Goal: Task Accomplishment & Management: Complete application form

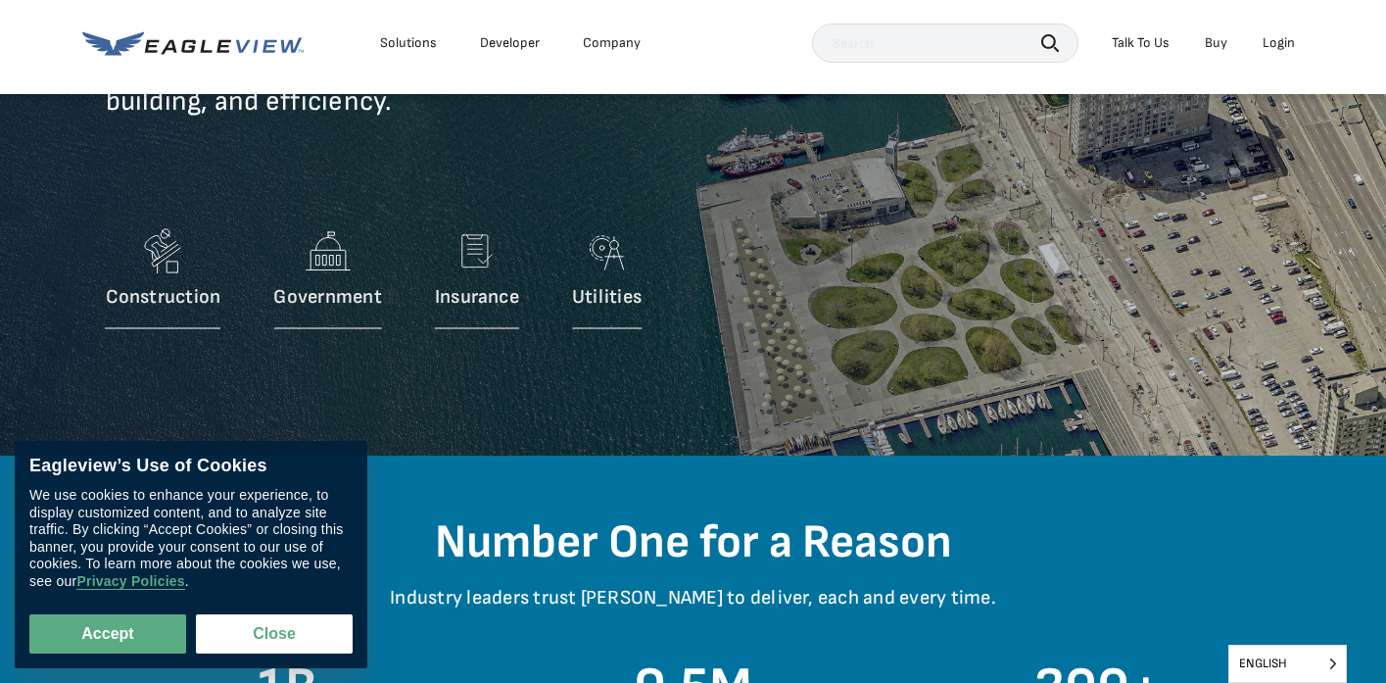
scroll to position [256, 0]
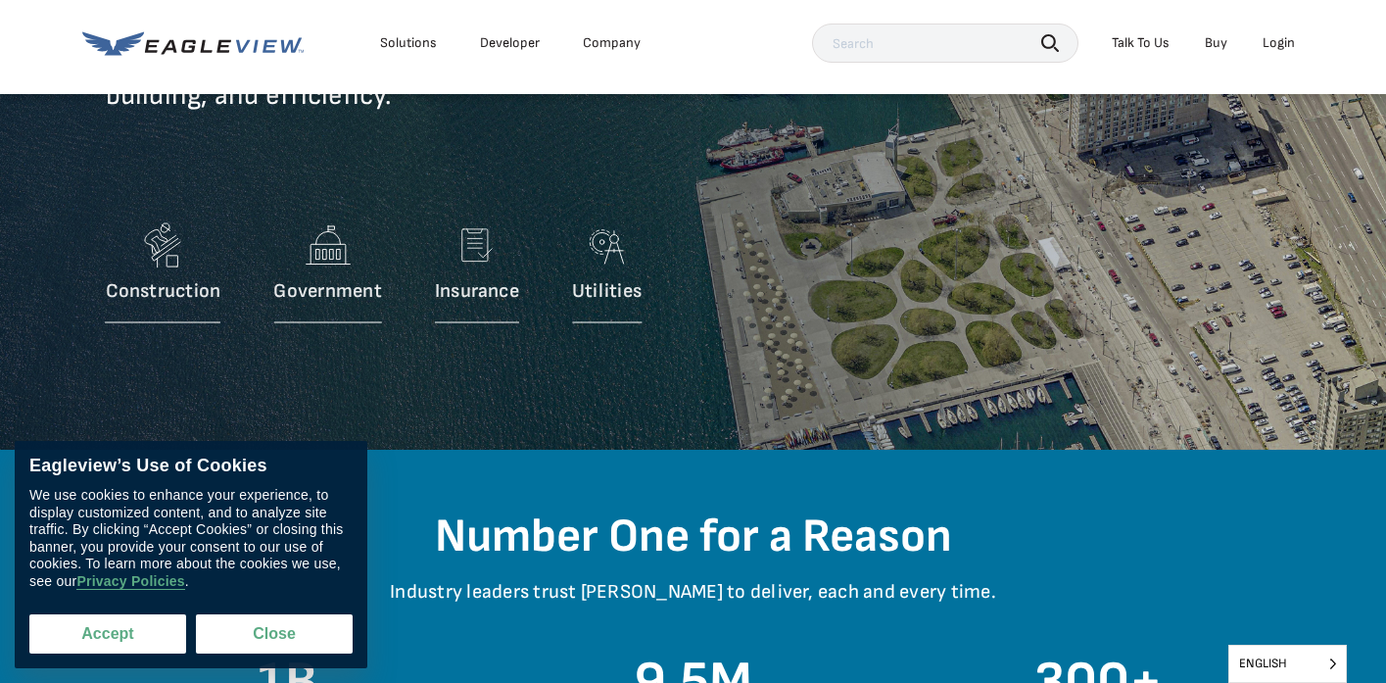
click at [158, 633] on button "Accept" at bounding box center [107, 633] width 157 height 39
checkbox input "true"
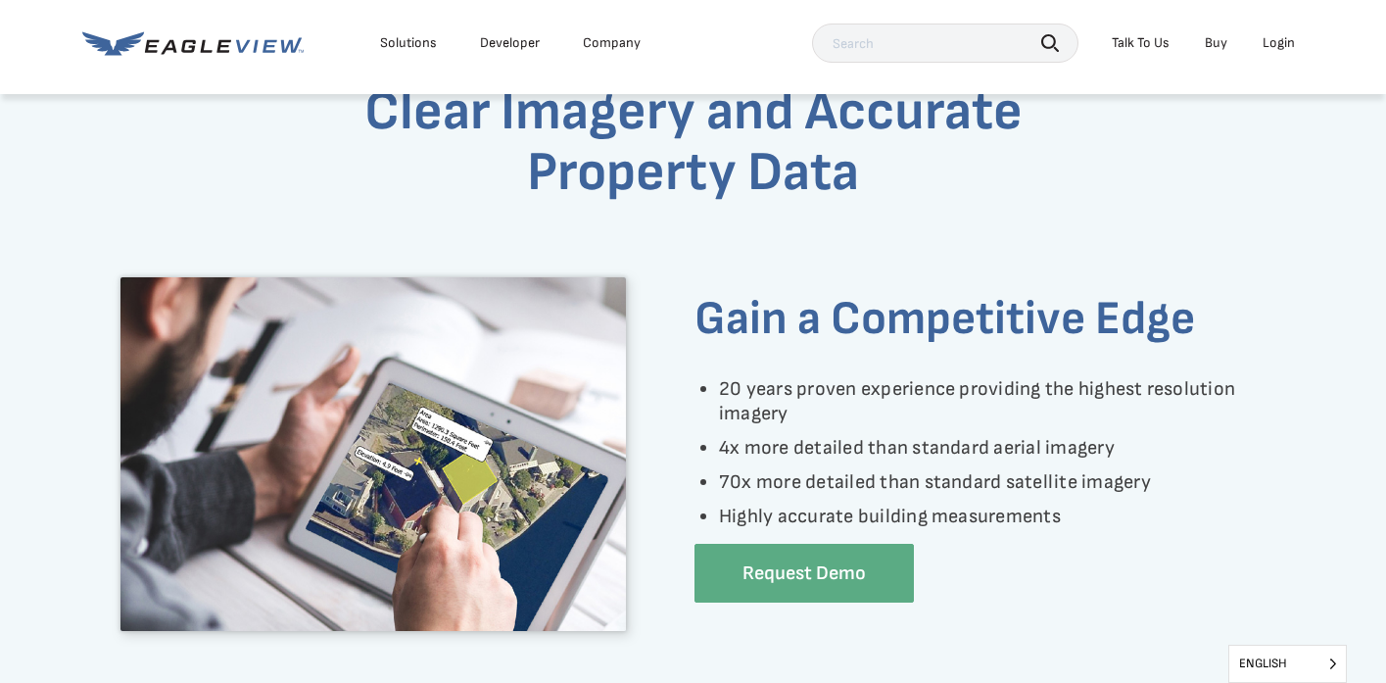
scroll to position [1122, 0]
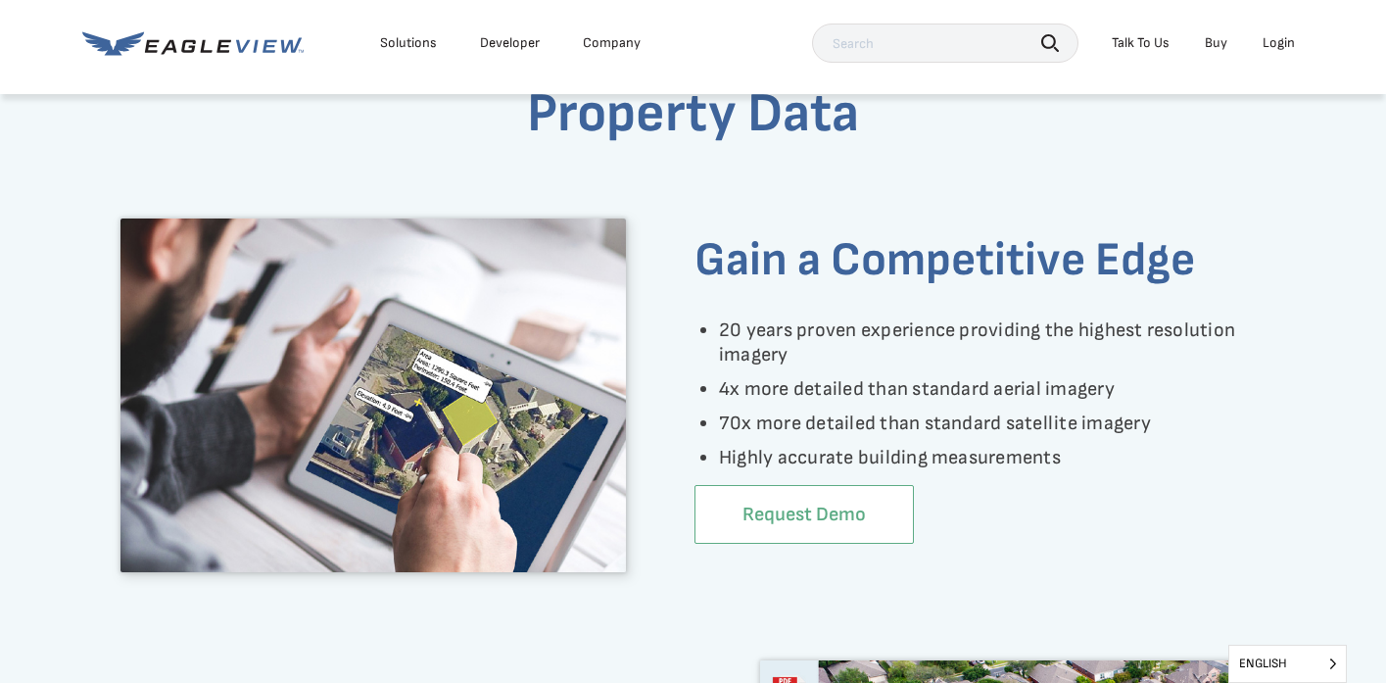
click at [765, 522] on link "Request Demo" at bounding box center [803, 515] width 219 height 60
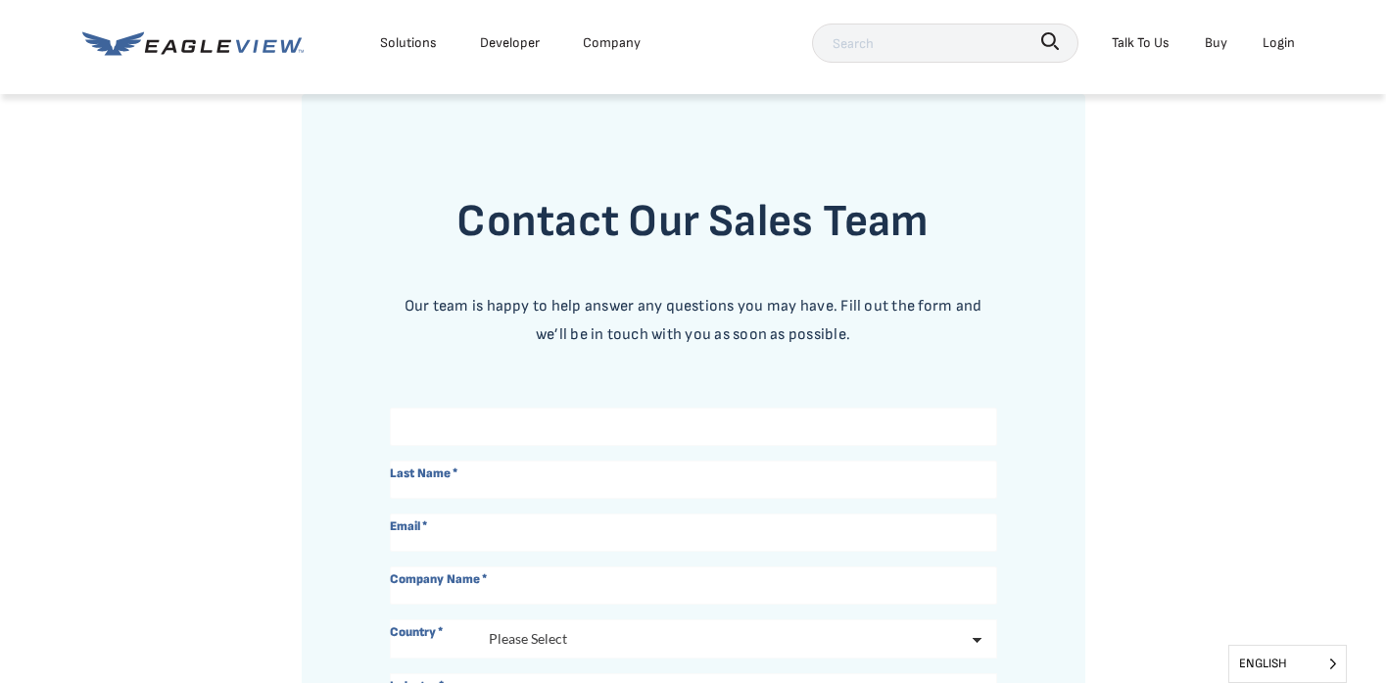
click at [567, 427] on input "First Name *" at bounding box center [693, 426] width 607 height 38
type input "Fareeha"
type input "Tahir"
type input "[EMAIL_ADDRESS][DOMAIN_NAME]"
type input "Seaside Pest Control"
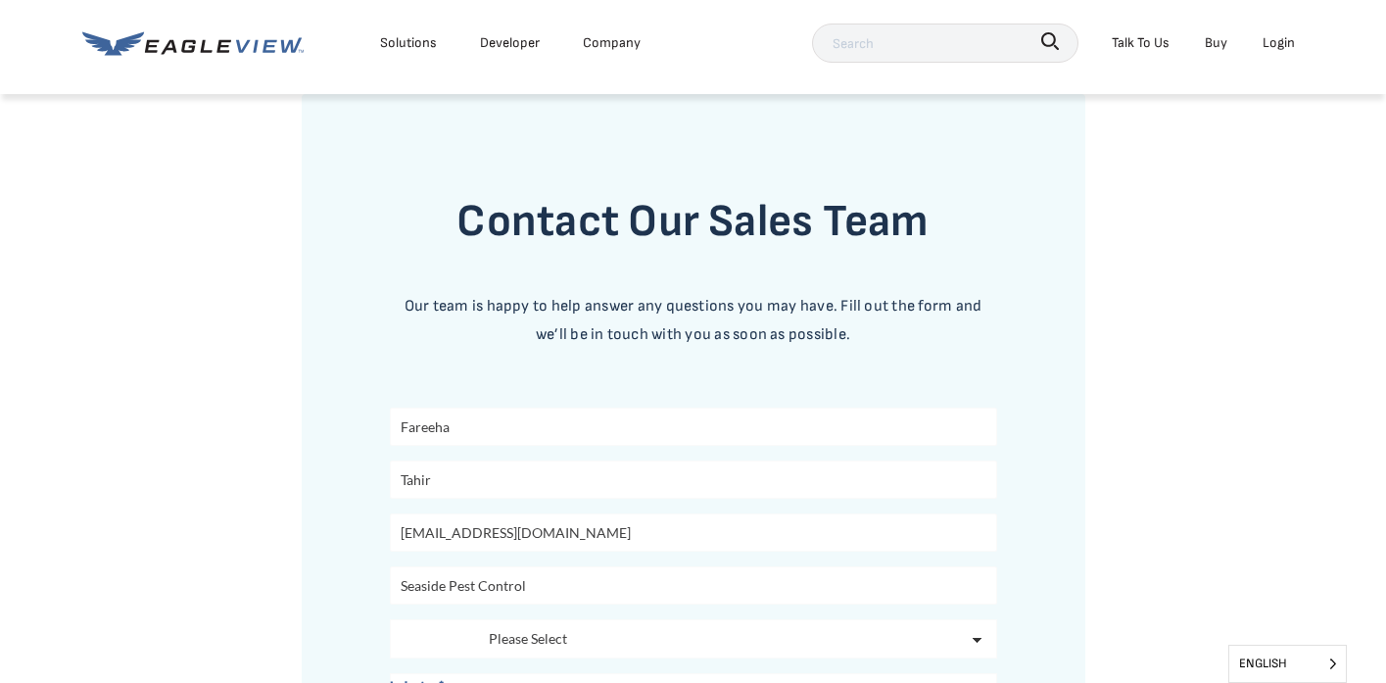
click at [594, 634] on select "Please Select [GEOGRAPHIC_DATA] [GEOGRAPHIC_DATA] [GEOGRAPHIC_DATA] [GEOGRAPHIC…" at bounding box center [693, 638] width 607 height 39
select select "[GEOGRAPHIC_DATA]"
click at [390, 619] on select "Please Select [GEOGRAPHIC_DATA] [GEOGRAPHIC_DATA] [GEOGRAPHIC_DATA] [GEOGRAPHIC…" at bounding box center [693, 638] width 607 height 39
click at [596, 349] on form "Contact Our Sales Team Our team is happy to help answer any questions you may h…" at bounding box center [693, 585] width 607 height 807
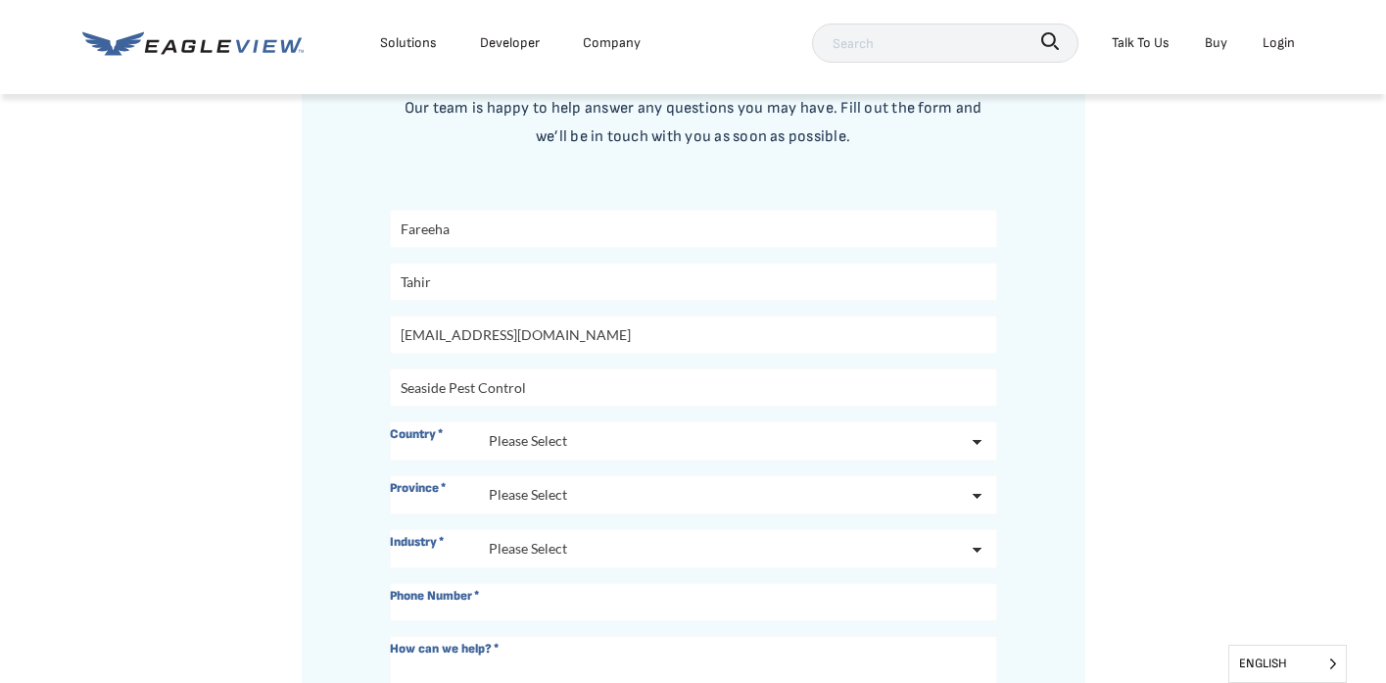
scroll to position [361, 0]
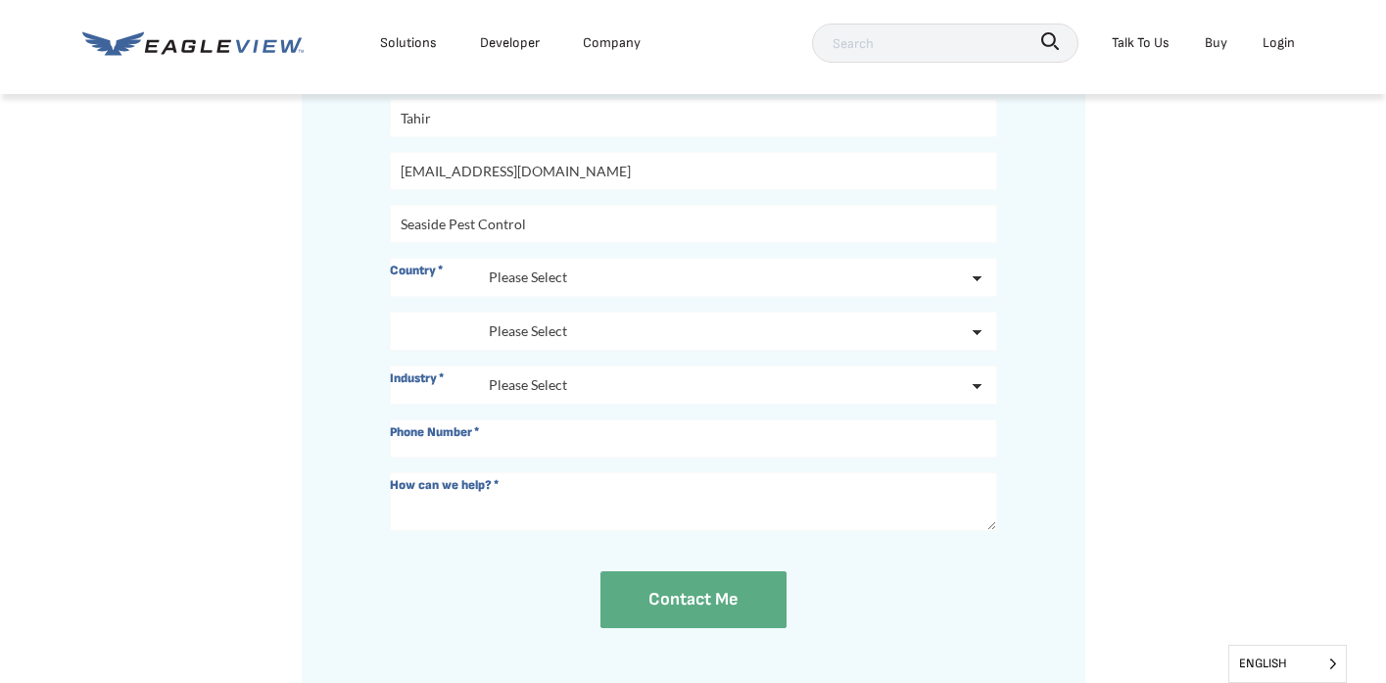
click at [572, 315] on select "Please Select [GEOGRAPHIC_DATA] [GEOGRAPHIC_DATA] [GEOGRAPHIC_DATA] [GEOGRAPHIC…" at bounding box center [693, 330] width 607 height 39
select select "[GEOGRAPHIC_DATA]"
click at [390, 311] on select "Please Select [GEOGRAPHIC_DATA] [GEOGRAPHIC_DATA] [GEOGRAPHIC_DATA] [GEOGRAPHIC…" at bounding box center [693, 330] width 607 height 39
click at [539, 379] on select "Please Select Architects & Engineering Construction Electric/Gas Utilities Gove…" at bounding box center [693, 384] width 607 height 39
select select "Other"
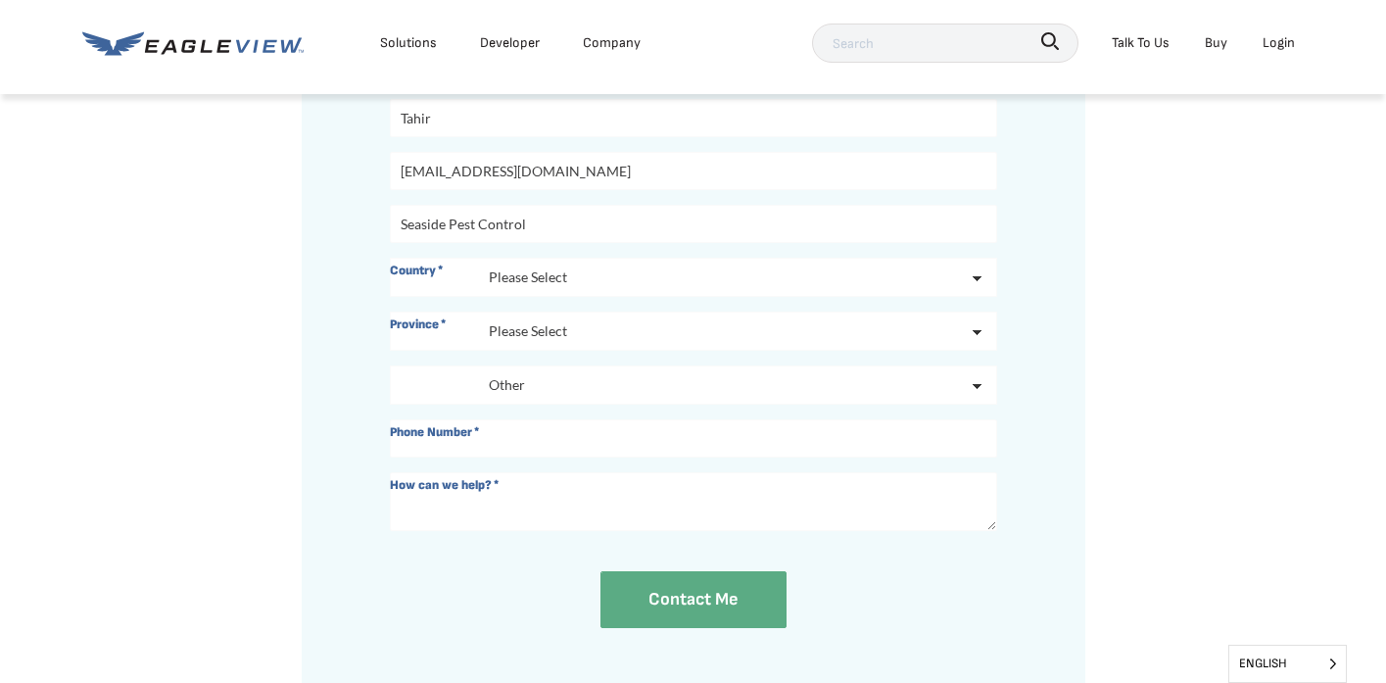
click at [390, 365] on select "Please Select Architects & Engineering Construction Electric/Gas Utilities Gove…" at bounding box center [693, 384] width 607 height 39
click at [481, 439] on input "Phone Number *" at bounding box center [693, 438] width 607 height 38
type input "[PHONE_NUMBER]"
click at [507, 507] on textarea "How can we help? *" at bounding box center [693, 501] width 607 height 59
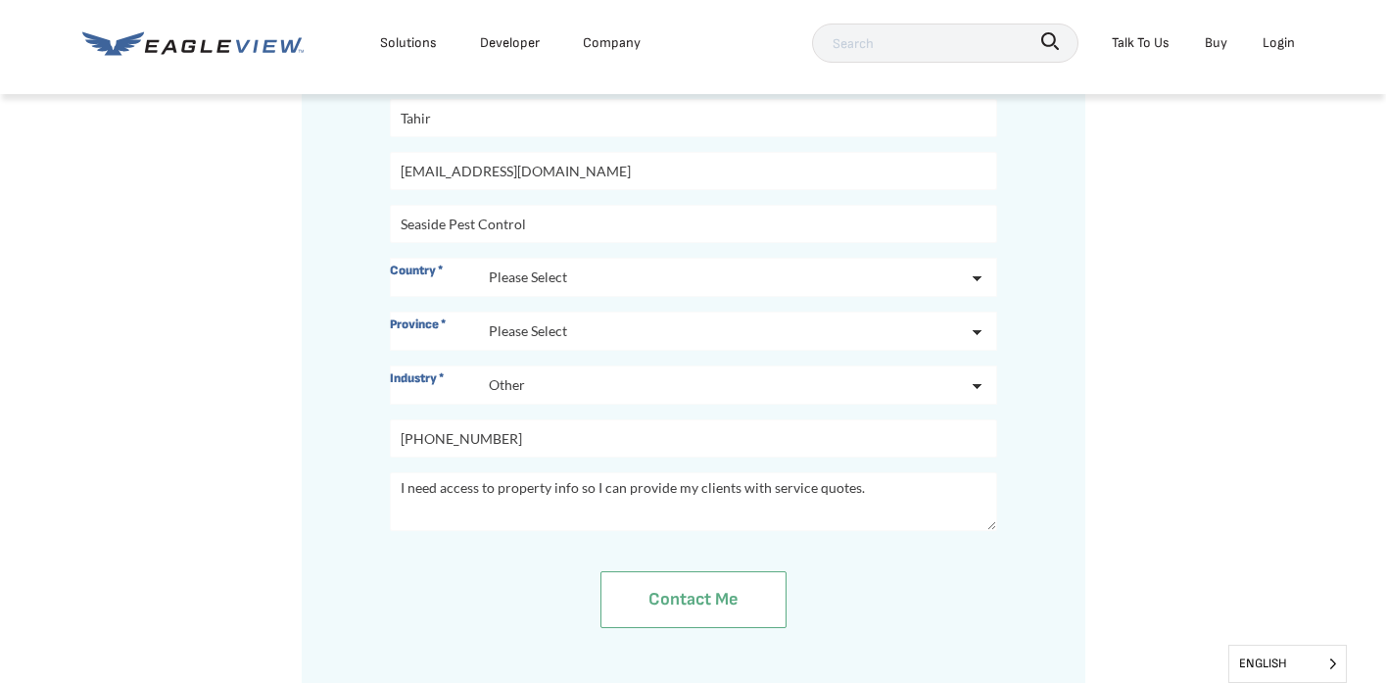
type textarea "I need access to property info so I can provide my clients with service quotes."
click at [690, 598] on input "Contact Me" at bounding box center [693, 599] width 184 height 57
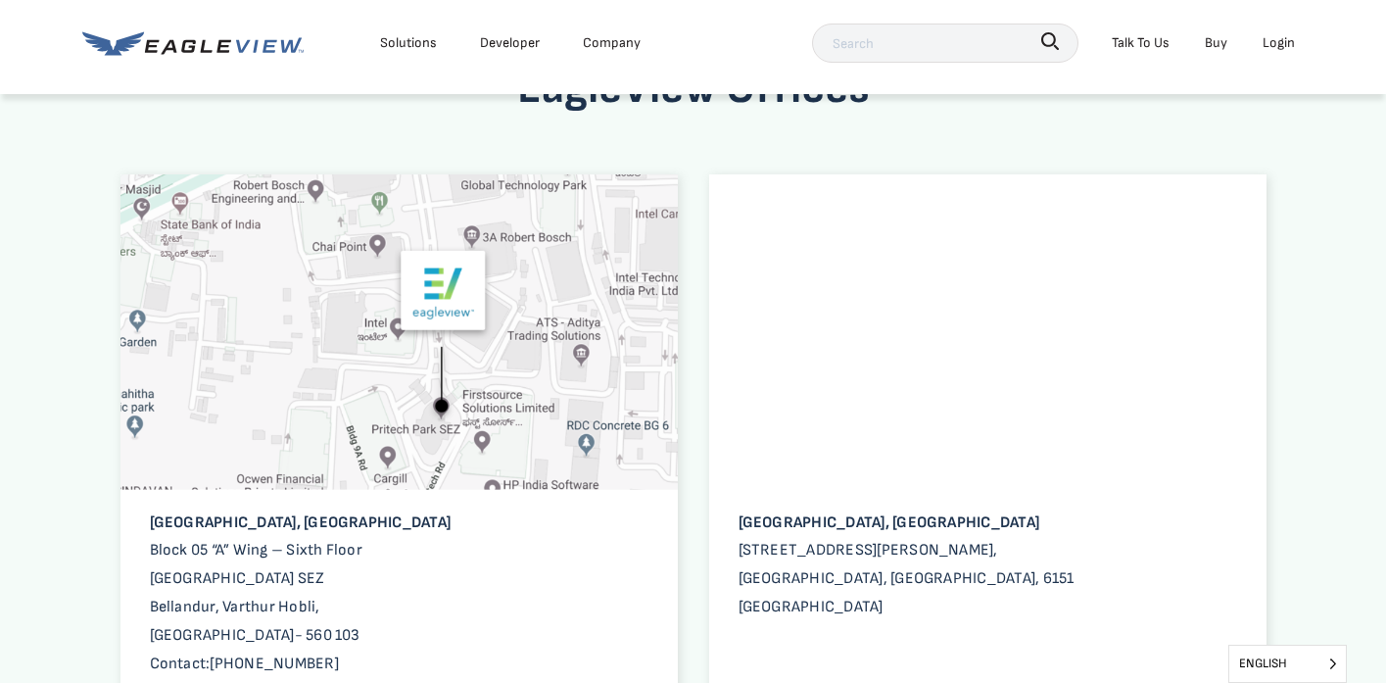
scroll to position [1223, 0]
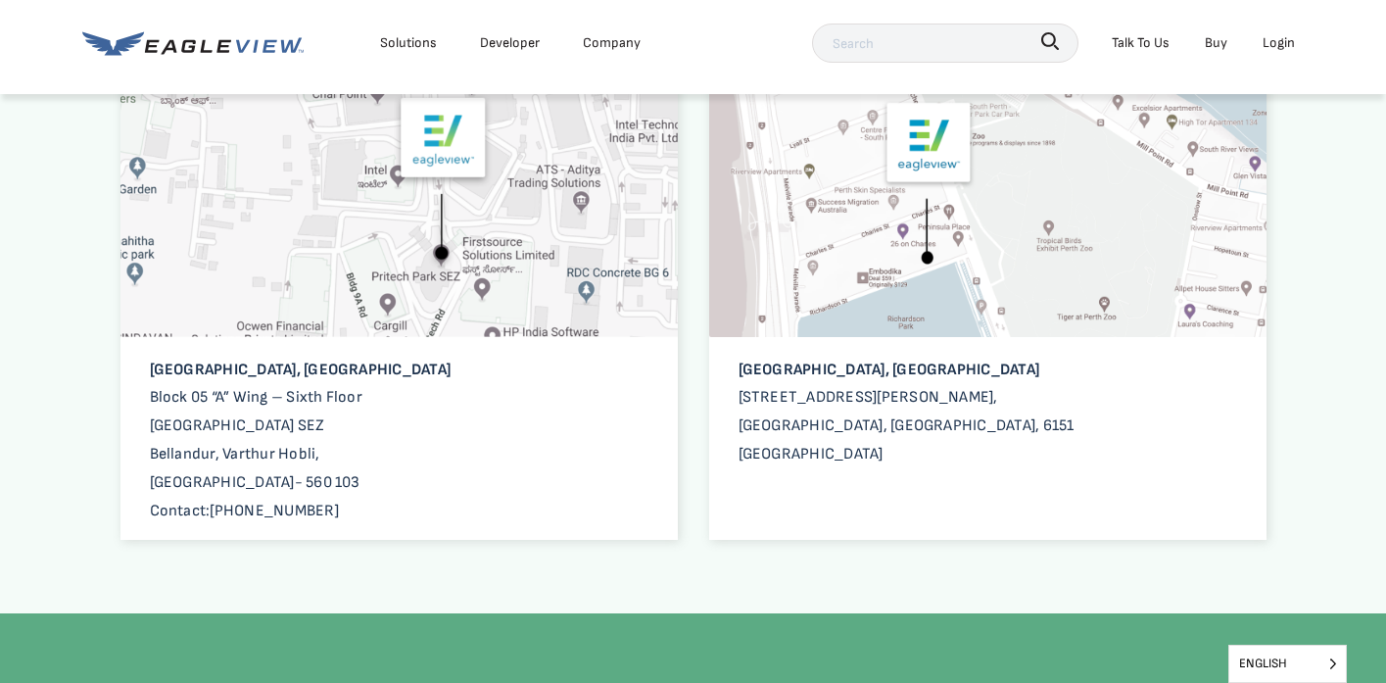
click at [696, 443] on div "[GEOGRAPHIC_DATA], [GEOGRAPHIC_DATA] Block 05 “A” Wing – [GEOGRAPHIC_DATA]- 560…" at bounding box center [693, 289] width 1146 height 534
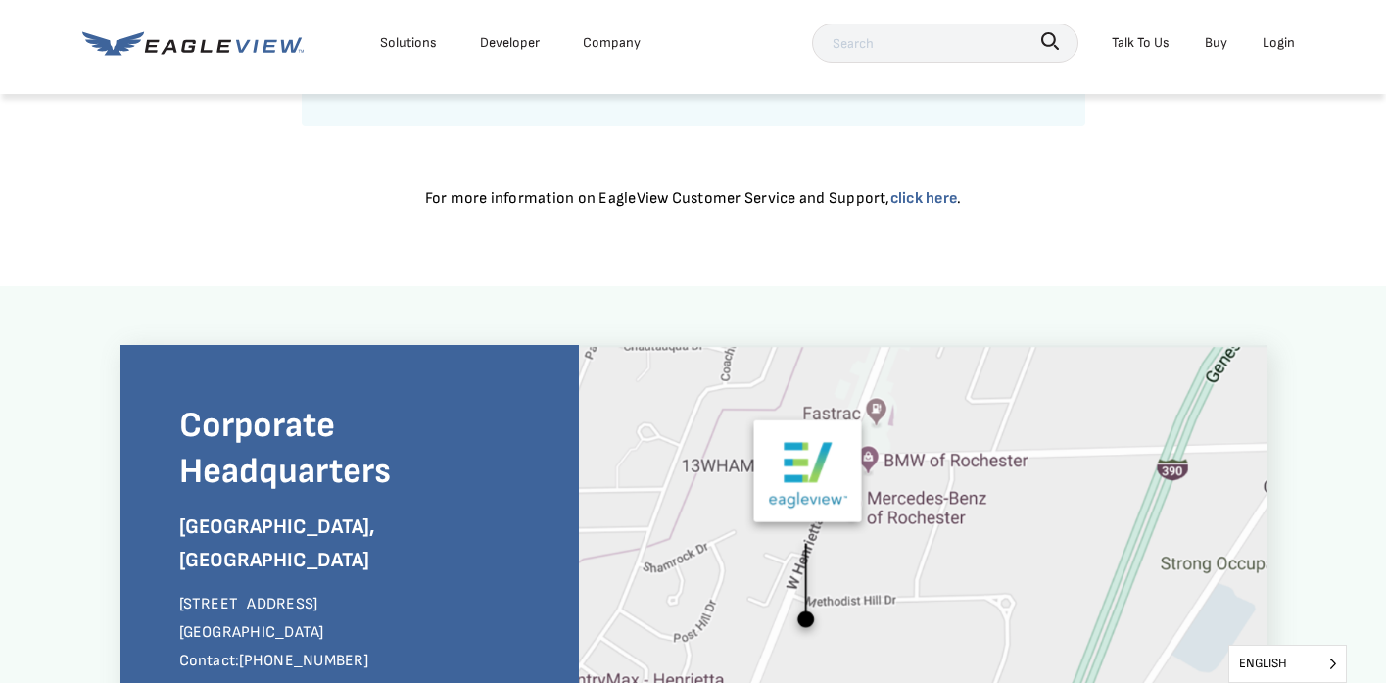
scroll to position [0, 0]
